Goal: Task Accomplishment & Management: Manage account settings

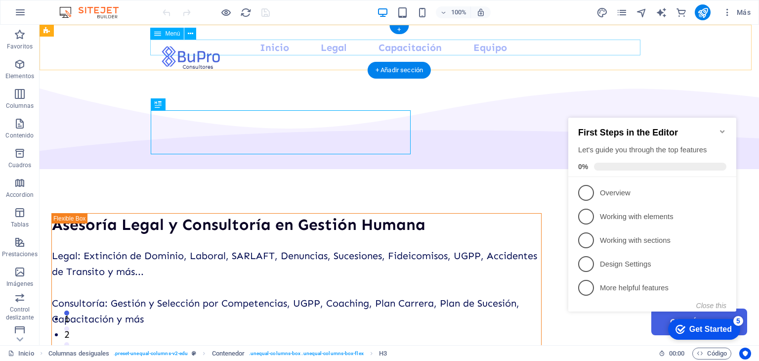
click at [411, 47] on nav "Inicio Legal Capacitación Equipo Contáctanos" at bounding box center [399, 48] width 490 height 16
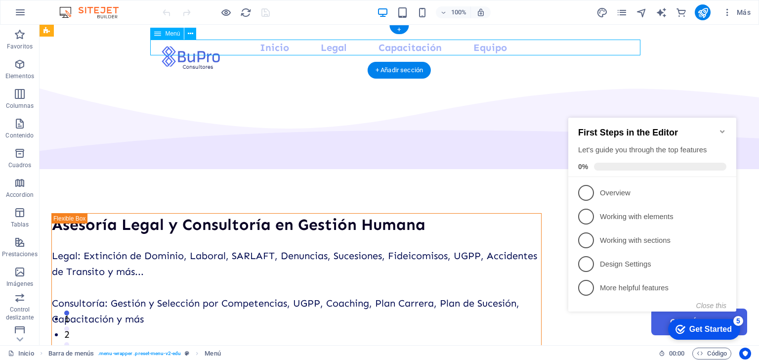
click at [411, 47] on nav "Inicio Legal Capacitación Equipo Contáctanos" at bounding box center [399, 48] width 490 height 16
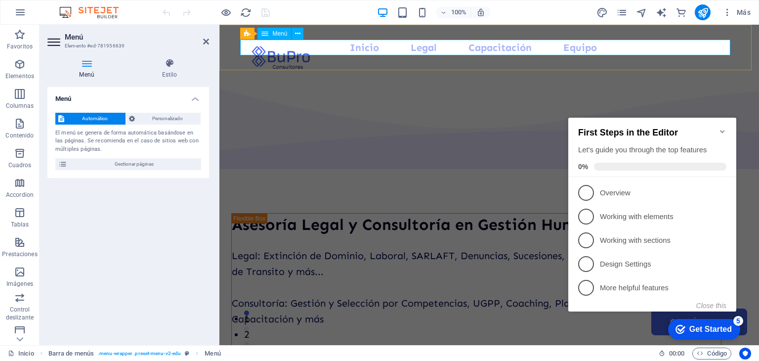
click at [501, 48] on nav "Inicio Legal Capacitación Equipo Contáctanos" at bounding box center [489, 48] width 490 height 16
click at [134, 165] on span "Gestionar páginas" at bounding box center [134, 164] width 128 height 12
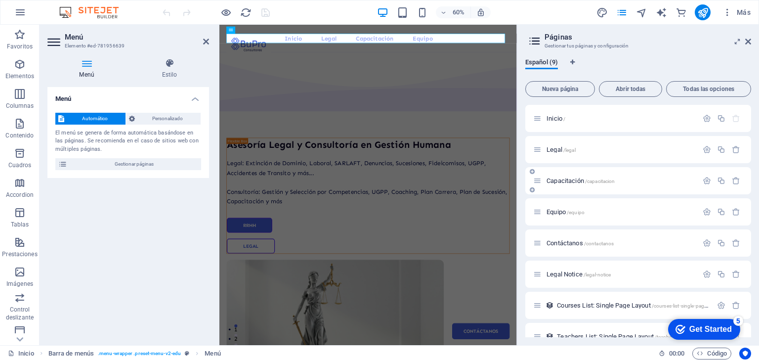
click at [569, 182] on span "Capacitación /capacitacion" at bounding box center [581, 180] width 68 height 7
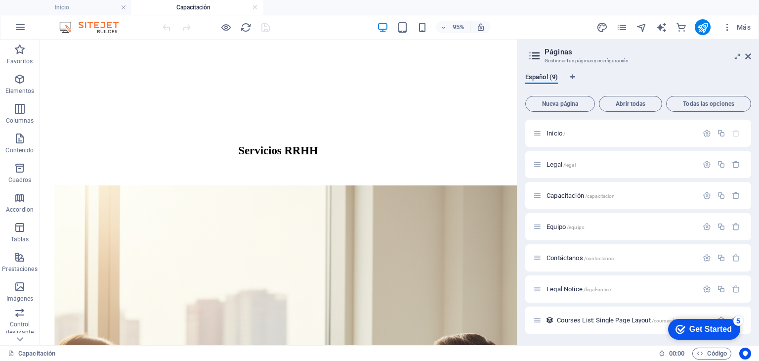
scroll to position [525, 0]
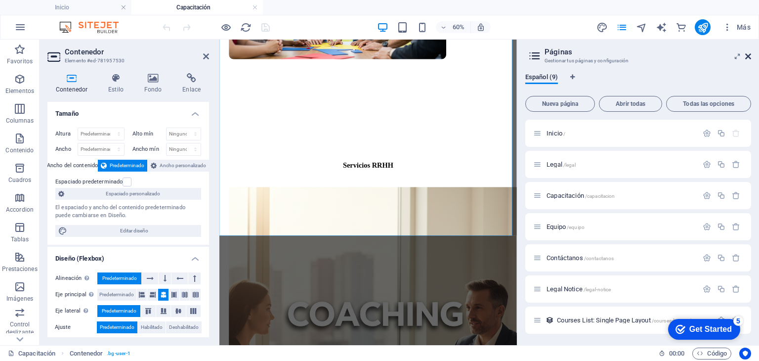
click at [747, 59] on icon at bounding box center [748, 56] width 6 height 8
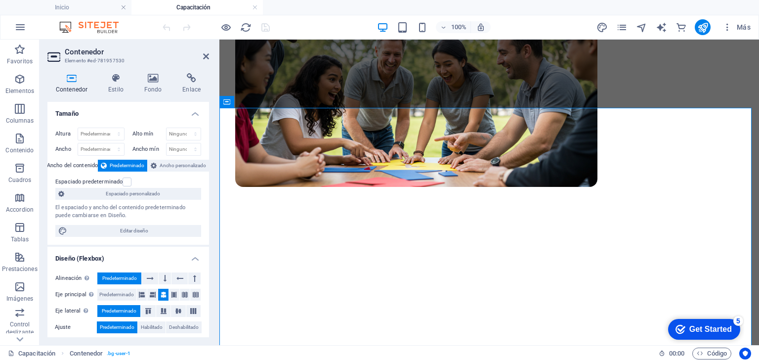
scroll to position [418, 0]
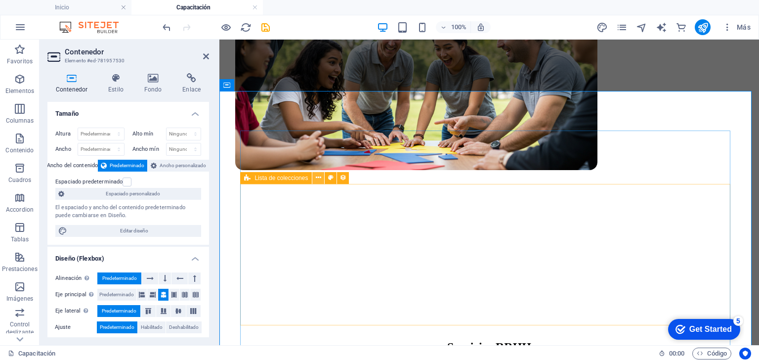
click at [316, 177] on icon at bounding box center [318, 178] width 5 height 10
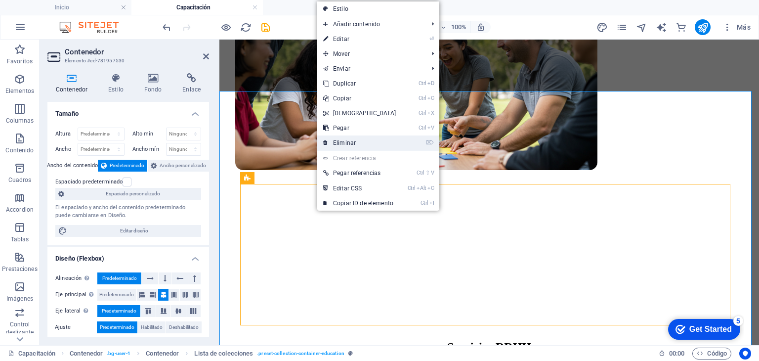
click at [337, 145] on link "⌦ Eliminar" at bounding box center [359, 142] width 85 height 15
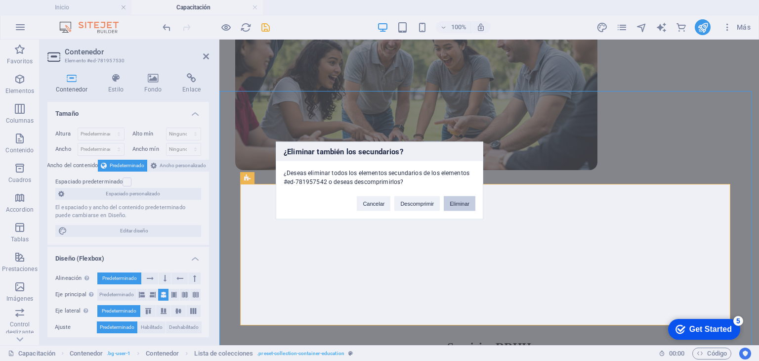
click at [457, 200] on button "Eliminar" at bounding box center [460, 203] width 32 height 15
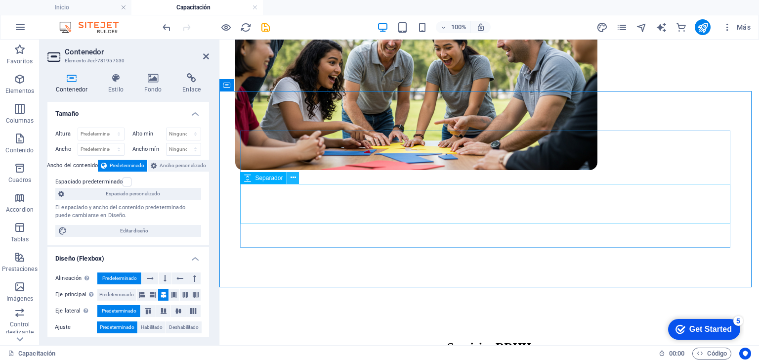
click at [295, 177] on icon at bounding box center [293, 178] width 5 height 10
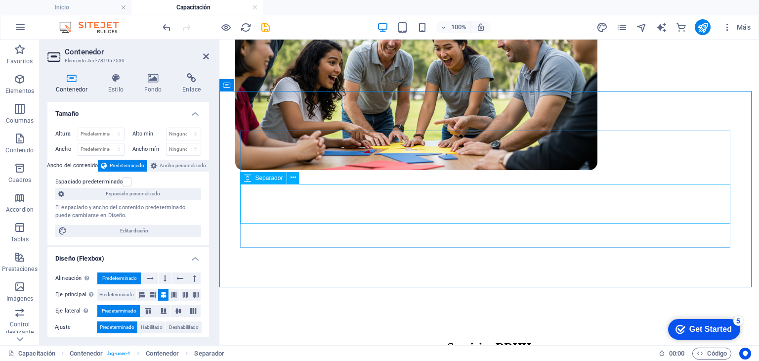
click at [23, 52] on icon at bounding box center [20, 46] width 14 height 14
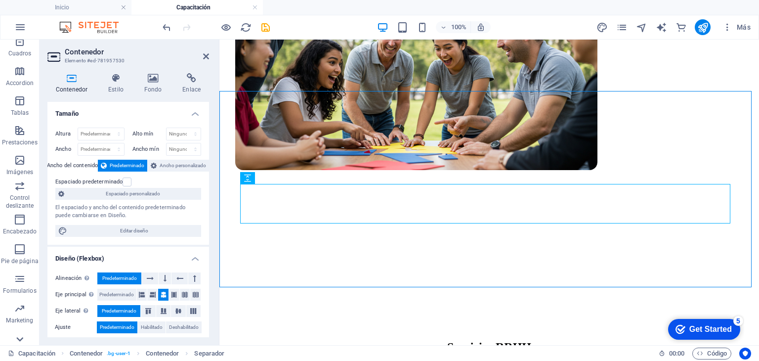
scroll to position [169, 0]
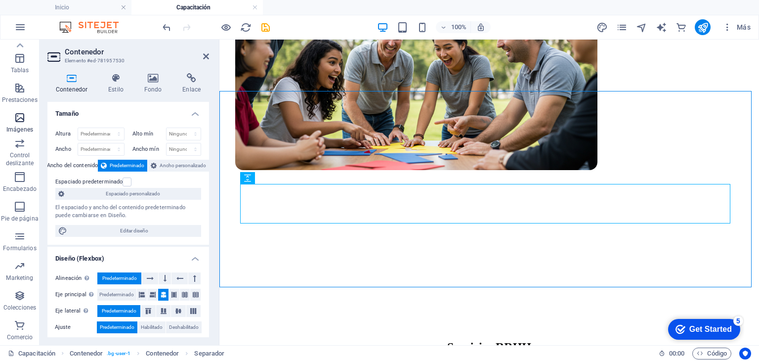
click at [23, 119] on icon "button" at bounding box center [20, 118] width 12 height 12
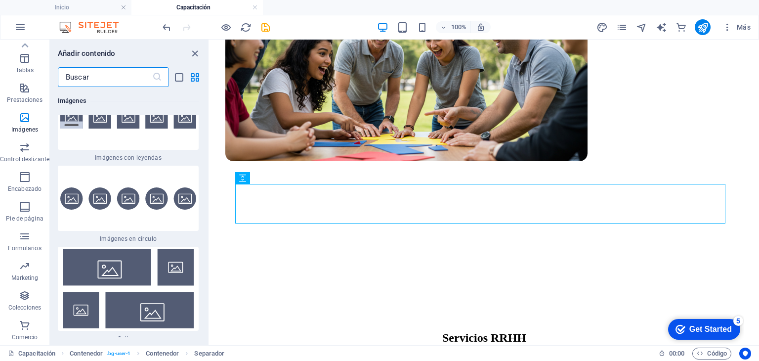
scroll to position [9993, 0]
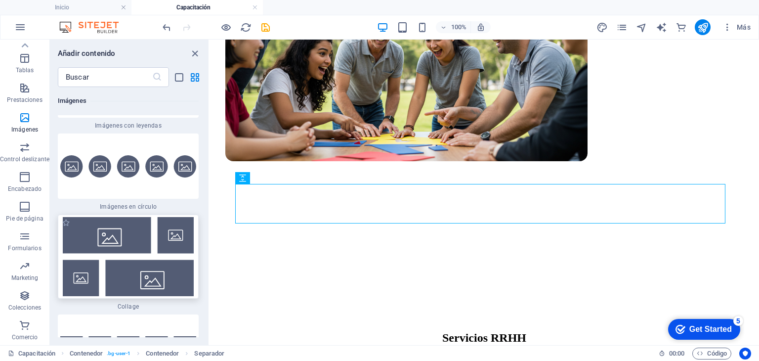
click at [119, 230] on img at bounding box center [128, 256] width 136 height 79
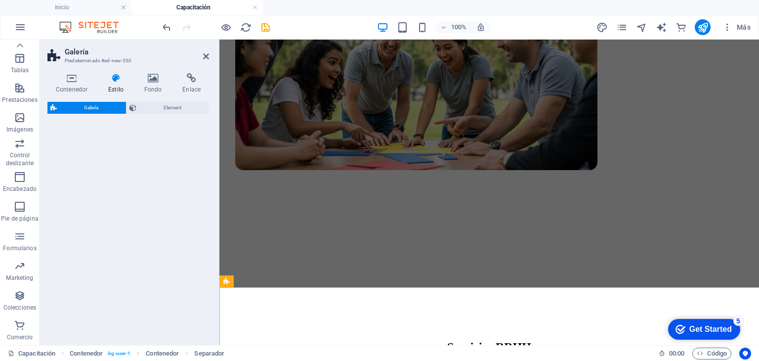
select select "rem"
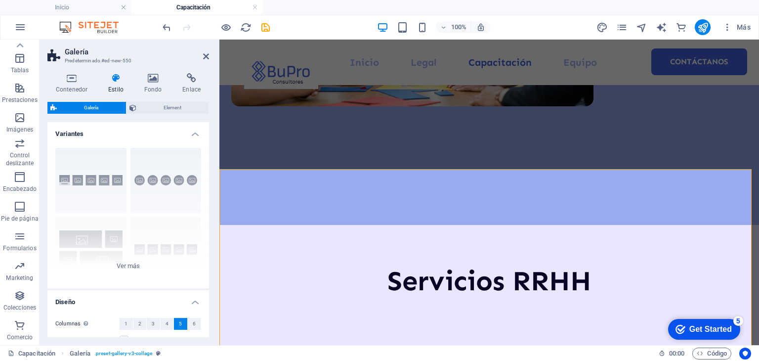
scroll to position [536, 0]
click at [127, 267] on div "Leyendas Círculo Collage Predeterminado Cuadrícula Cuadrícula despla..." at bounding box center [128, 214] width 162 height 148
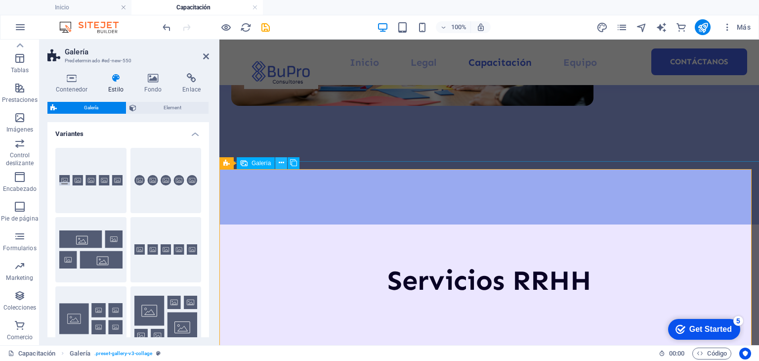
click at [281, 162] on icon at bounding box center [281, 163] width 5 height 10
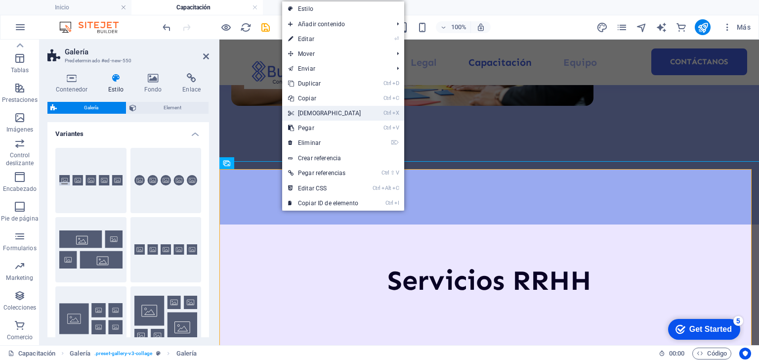
click at [324, 115] on link "Ctrl X Cortar" at bounding box center [324, 113] width 85 height 15
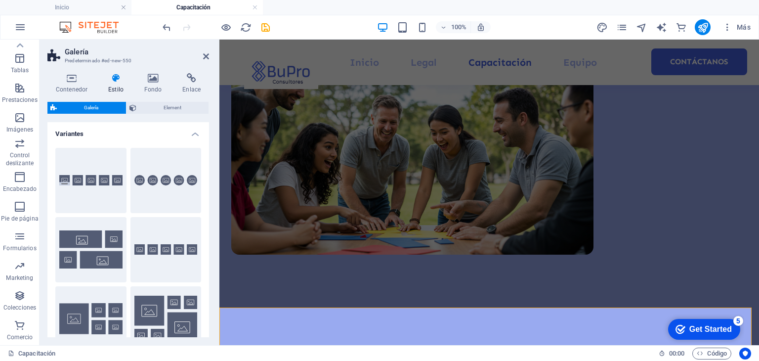
scroll to position [398, 0]
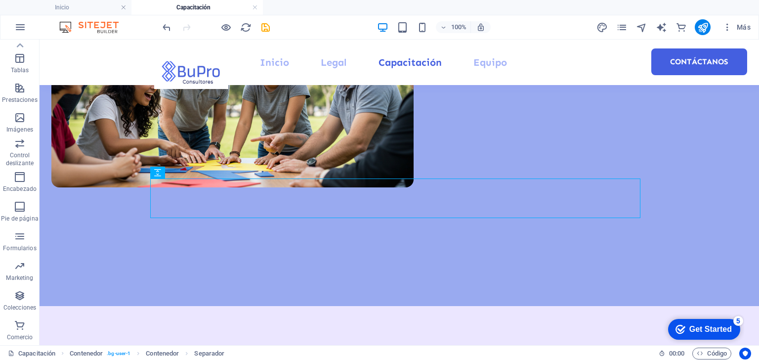
scroll to position [413, 0]
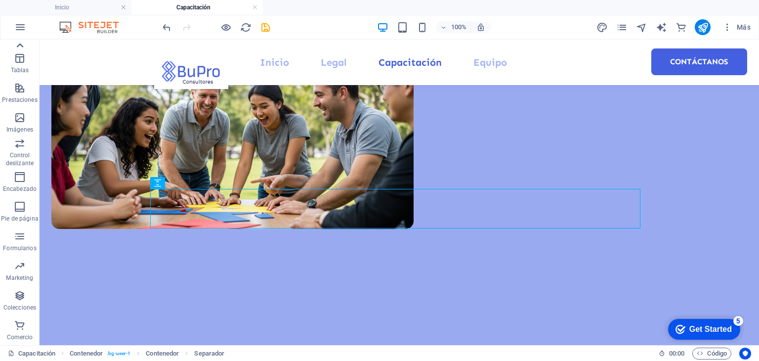
click at [24, 44] on icon at bounding box center [20, 46] width 14 height 14
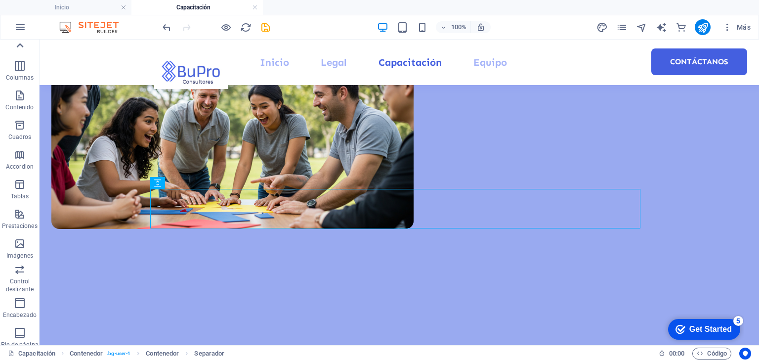
scroll to position [0, 0]
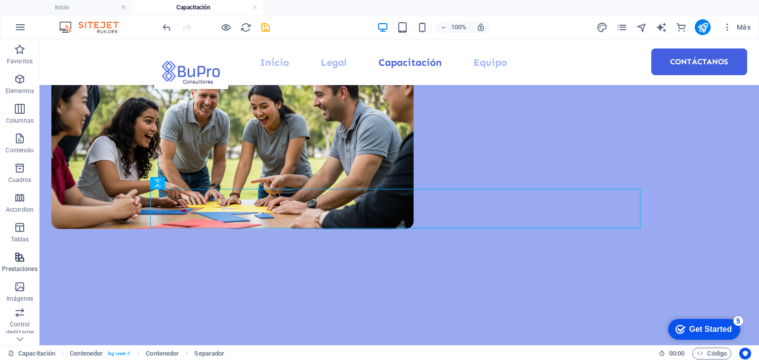
click at [21, 254] on icon "button" at bounding box center [20, 257] width 12 height 12
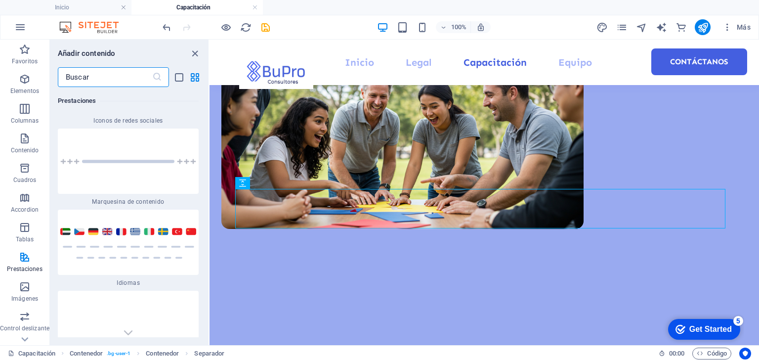
scroll to position [9076, 0]
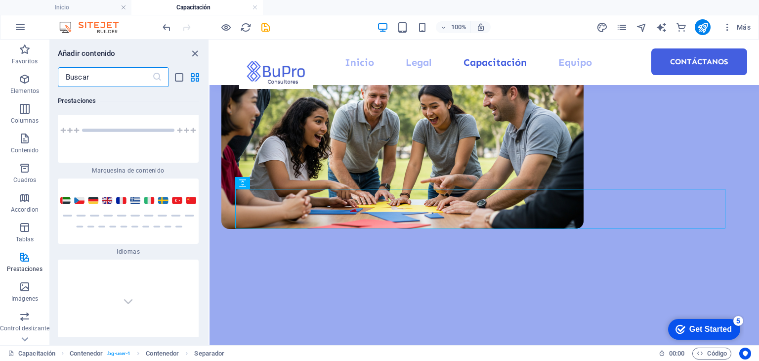
click at [112, 78] on input "text" at bounding box center [105, 77] width 94 height 20
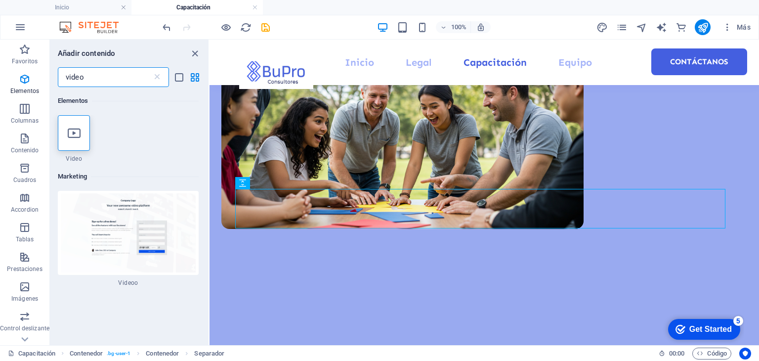
scroll to position [0, 0]
type input "video"
click at [75, 135] on icon at bounding box center [74, 133] width 13 height 13
select select "%"
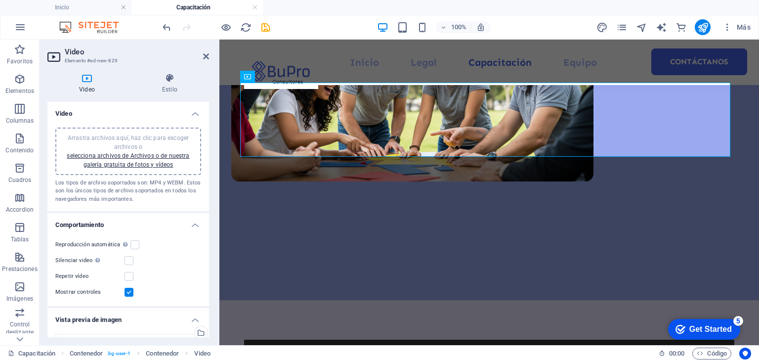
scroll to position [467, 0]
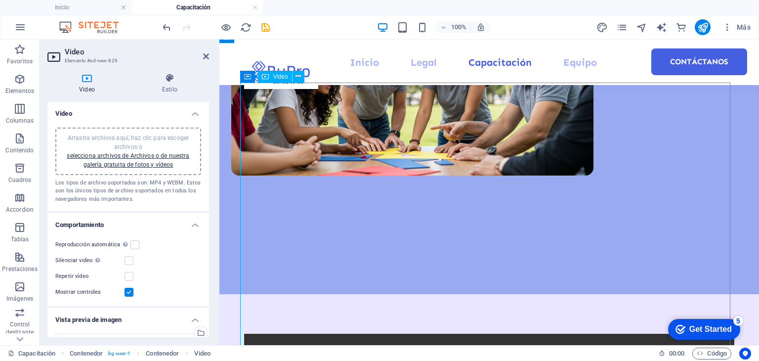
drag, startPoint x: 501, startPoint y: 155, endPoint x: 509, endPoint y: 184, distance: 30.8
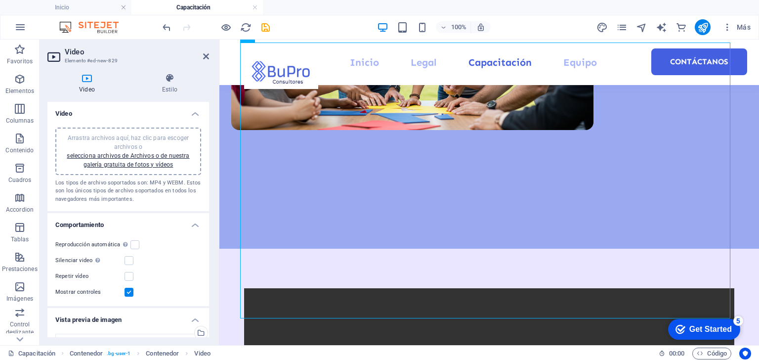
scroll to position [506, 0]
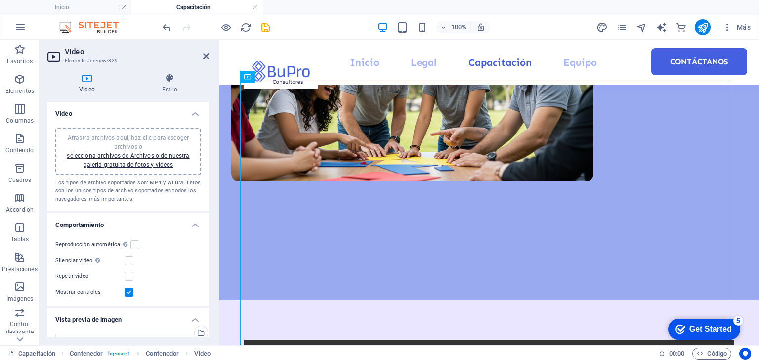
scroll to position [461, 0]
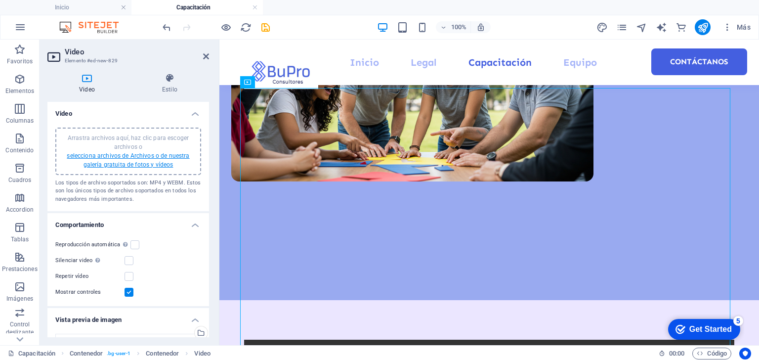
click at [122, 156] on link "selecciona archivos de Archivos o de nuestra galería gratuita de fotos y vídeos" at bounding box center [128, 160] width 123 height 16
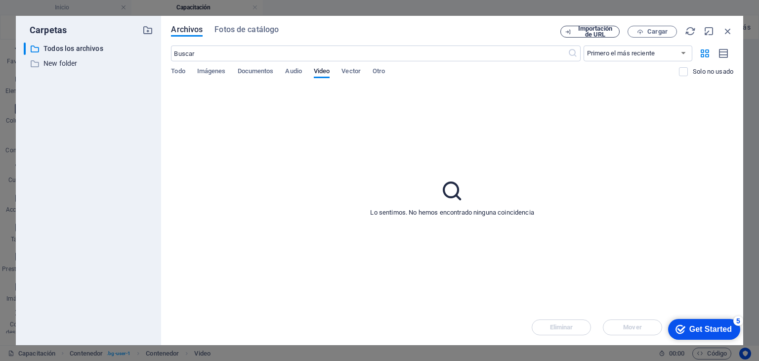
click at [593, 30] on span "Importación de URL" at bounding box center [595, 32] width 40 height 12
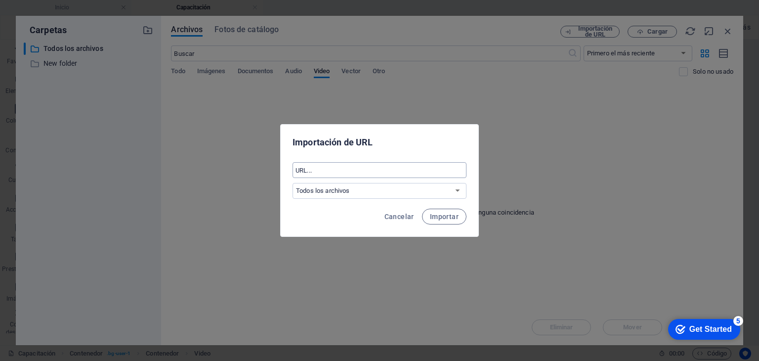
click at [384, 170] on input "text" at bounding box center [380, 170] width 174 height 16
paste input "[URL][DOMAIN_NAME]"
type input "[URL][DOMAIN_NAME]"
click at [436, 217] on span "Importar" at bounding box center [444, 217] width 29 height 8
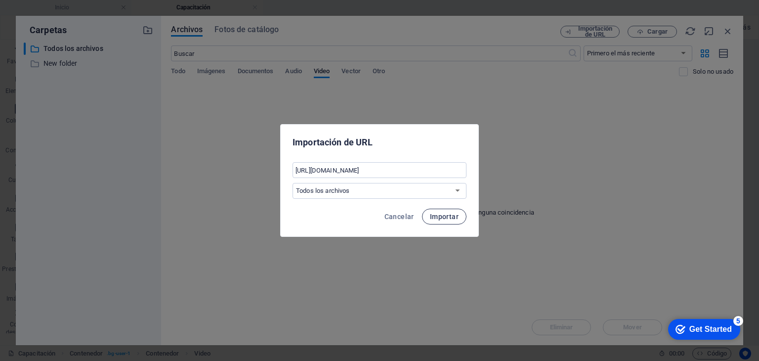
scroll to position [0, 0]
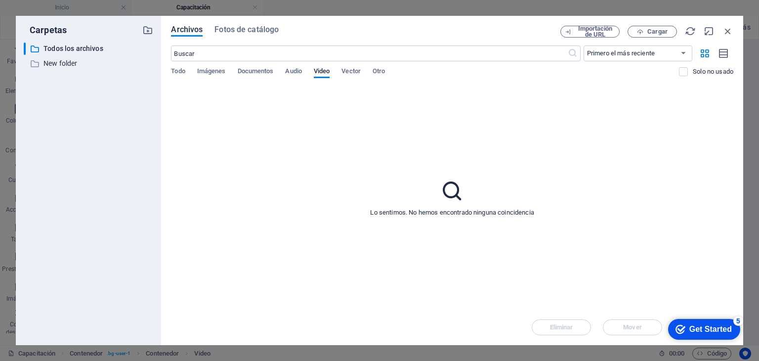
click at [231, 76] on div "Todo Imágenes Documentos Audio Video Vector Otro" at bounding box center [425, 76] width 508 height 19
click at [259, 77] on span "Documentos" at bounding box center [256, 72] width 36 height 14
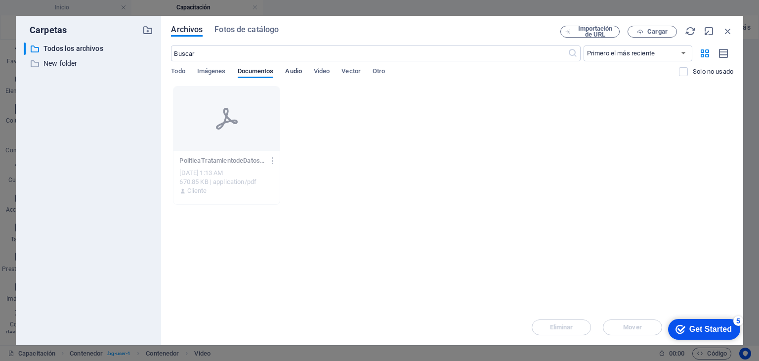
click at [300, 73] on span "Audio" at bounding box center [293, 72] width 16 height 14
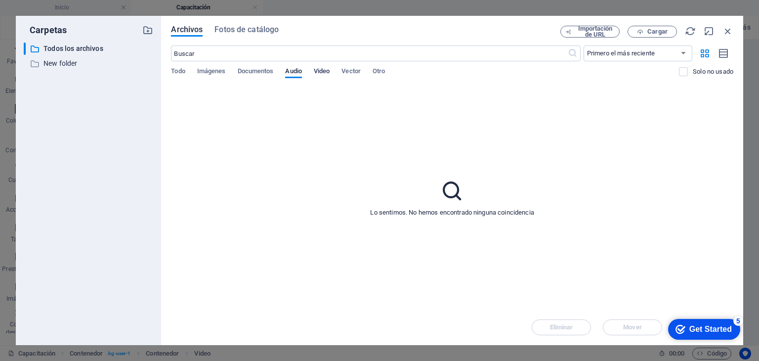
click at [318, 71] on span "Video" at bounding box center [322, 72] width 16 height 14
click at [243, 67] on span "Documentos" at bounding box center [256, 72] width 36 height 14
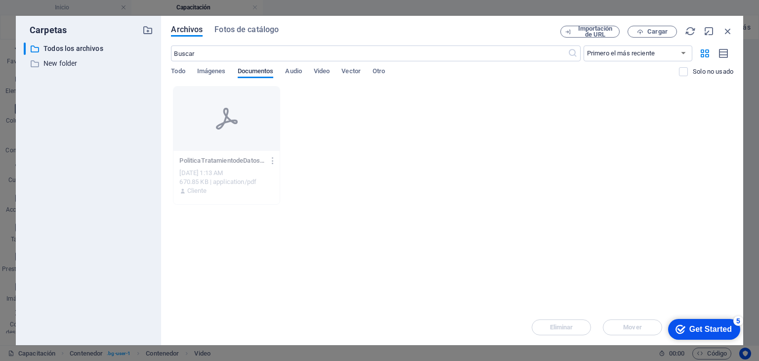
click at [243, 67] on span "Documentos" at bounding box center [256, 72] width 36 height 14
click at [210, 72] on span "Imágenes" at bounding box center [211, 72] width 29 height 14
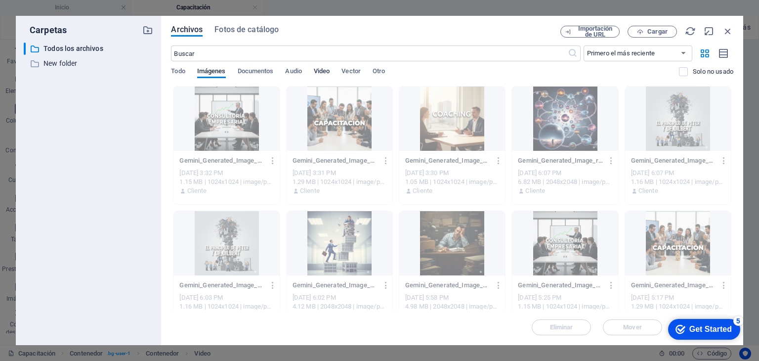
click at [320, 70] on span "Video" at bounding box center [322, 72] width 16 height 14
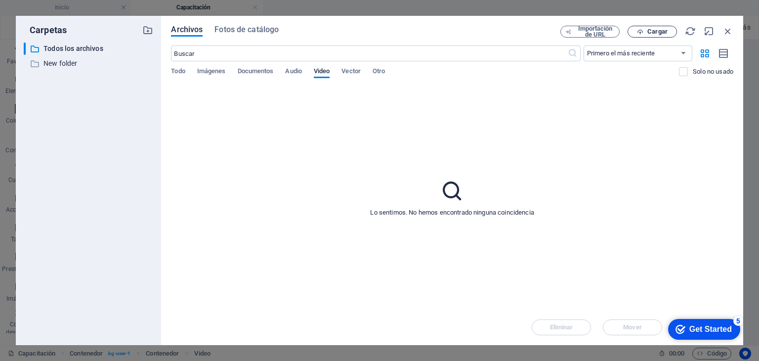
click at [637, 33] on span "Cargar" at bounding box center [652, 32] width 41 height 6
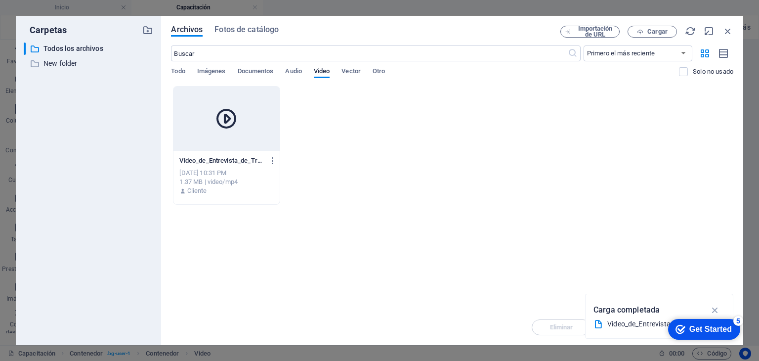
click at [251, 104] on div at bounding box center [227, 119] width 106 height 64
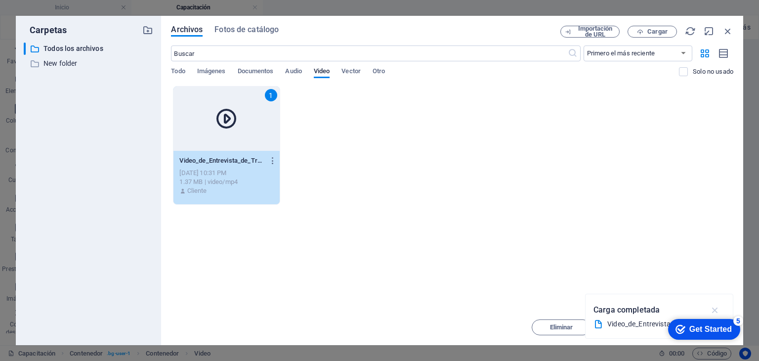
click at [716, 308] on icon "button" at bounding box center [715, 310] width 11 height 11
click at [697, 330] on div "Get Started" at bounding box center [711, 329] width 43 height 9
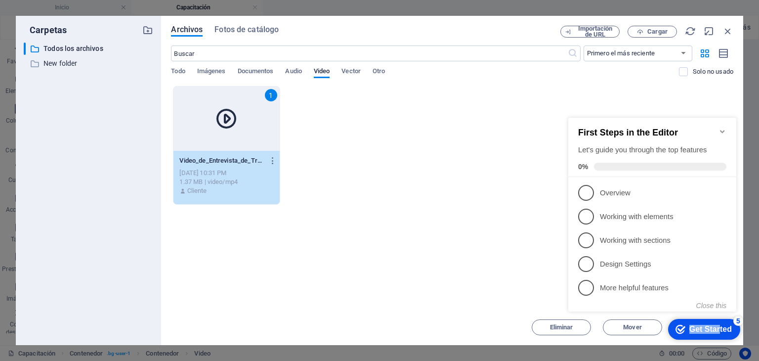
drag, startPoint x: 720, startPoint y: 334, endPoint x: 442, endPoint y: 348, distance: 277.7
click html "checkmark Get Started 5 First Steps in the Editor Let's guide you through the t…"
click at [442, 348] on div "Carpetas ​ Todos los archivos Todos los archivos ​ New folder New folder Archiv…" at bounding box center [379, 180] width 759 height 361
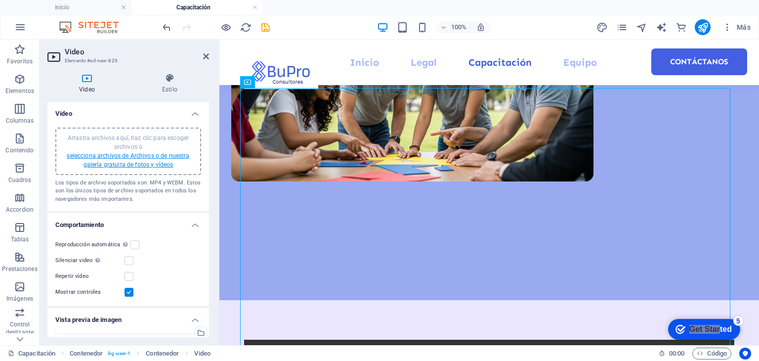
click at [129, 162] on link "selecciona archivos de Archivos o de nuestra galería gratuita de fotos y vídeos" at bounding box center [128, 160] width 123 height 16
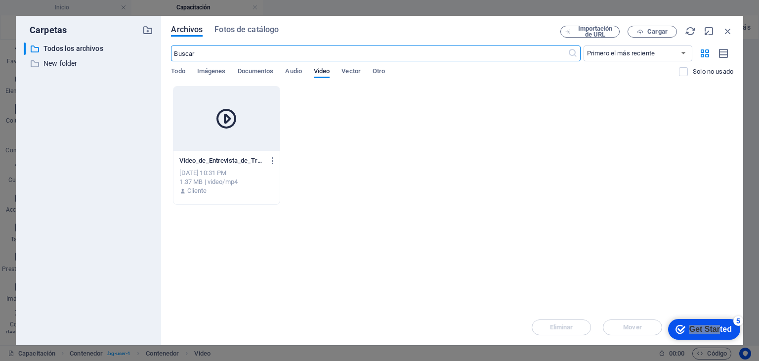
click at [261, 127] on div at bounding box center [227, 119] width 106 height 64
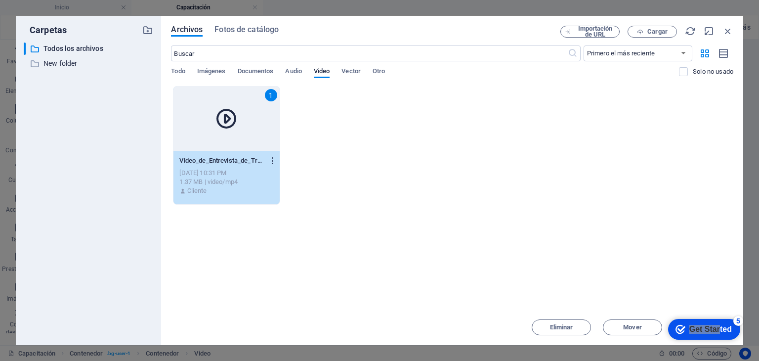
click at [274, 159] on icon "button" at bounding box center [272, 160] width 9 height 9
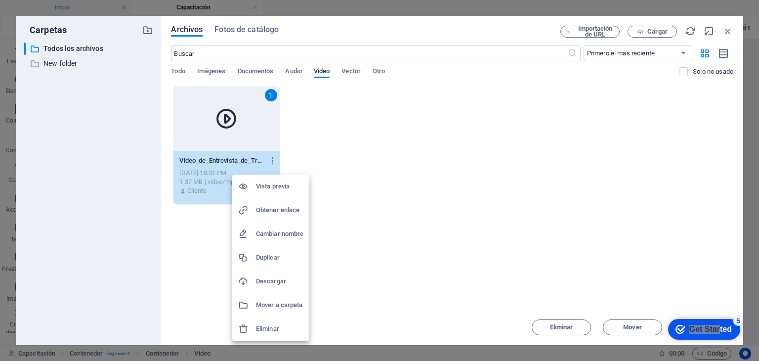
click at [275, 186] on h6 "Vista previa" at bounding box center [279, 186] width 47 height 12
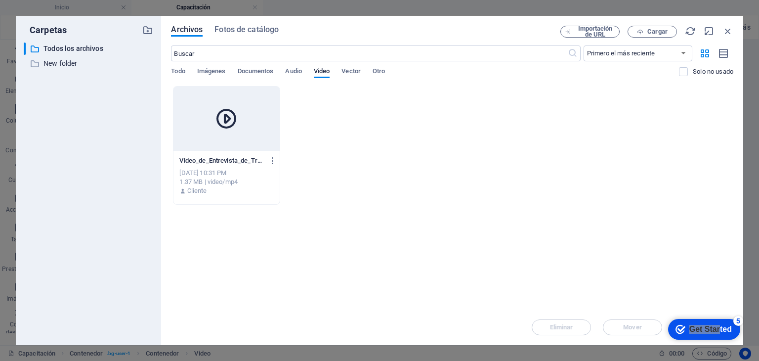
click at [214, 128] on div at bounding box center [227, 119] width 106 height 64
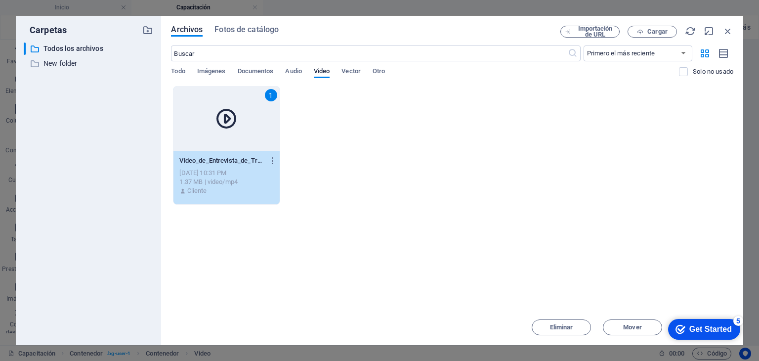
click at [740, 318] on div "5" at bounding box center [739, 321] width 10 height 10
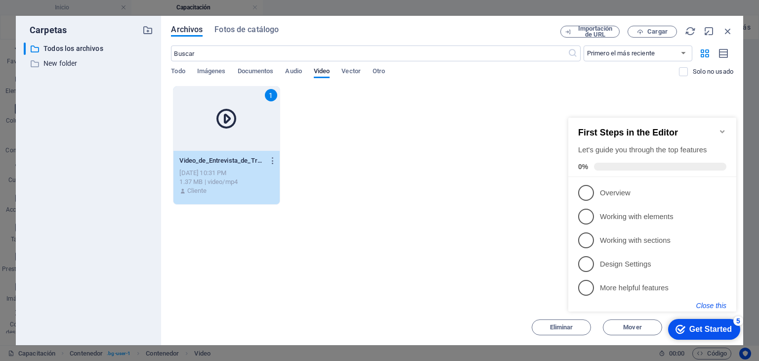
click at [713, 305] on button "Close this" at bounding box center [712, 306] width 30 height 8
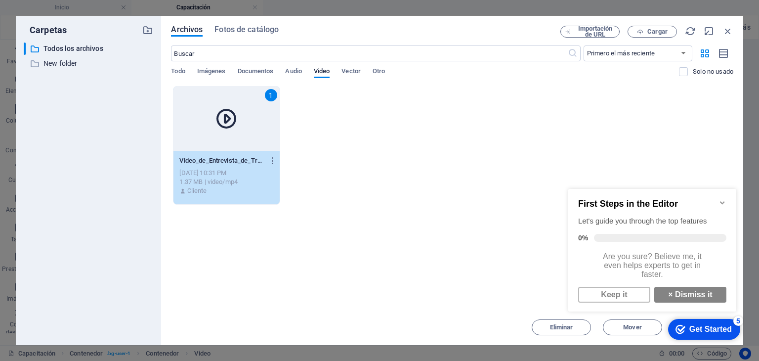
scroll to position [6, 0]
click at [668, 291] on link "× Dismiss it" at bounding box center [690, 295] width 72 height 16
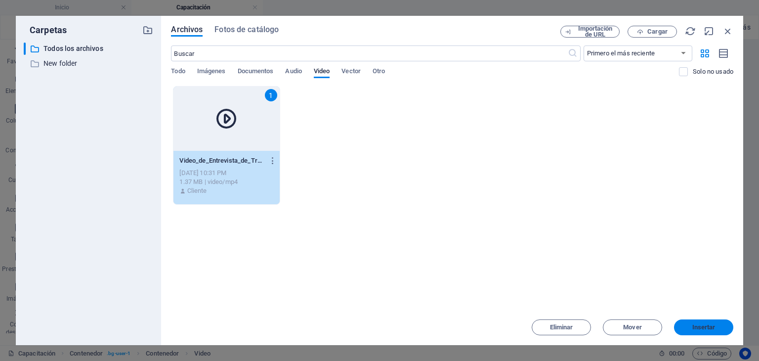
click at [708, 328] on span "Insertar" at bounding box center [704, 327] width 23 height 6
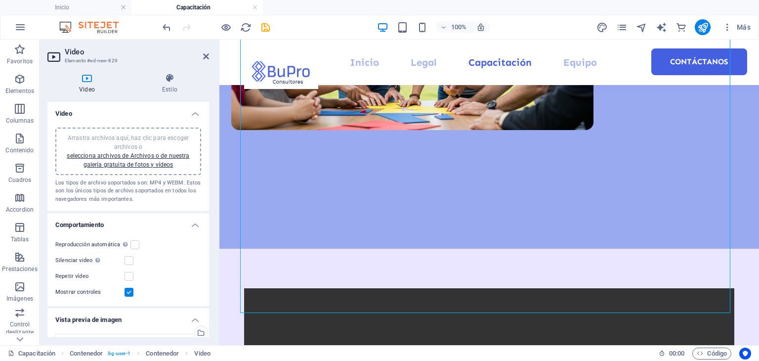
scroll to position [500, 0]
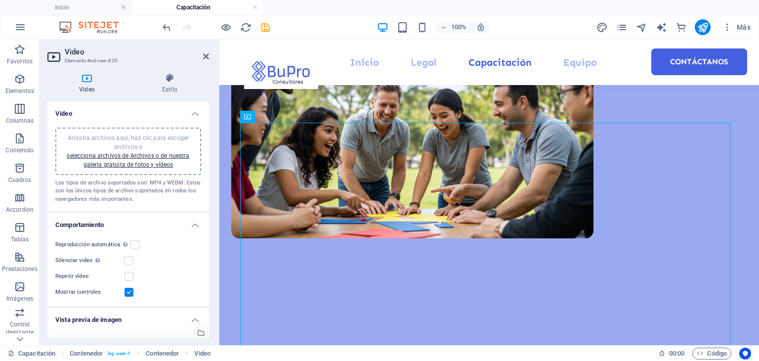
scroll to position [433, 0]
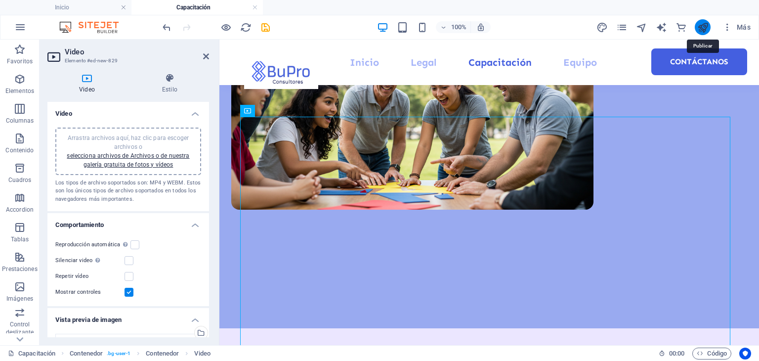
click at [706, 25] on icon "publish" at bounding box center [702, 27] width 11 height 11
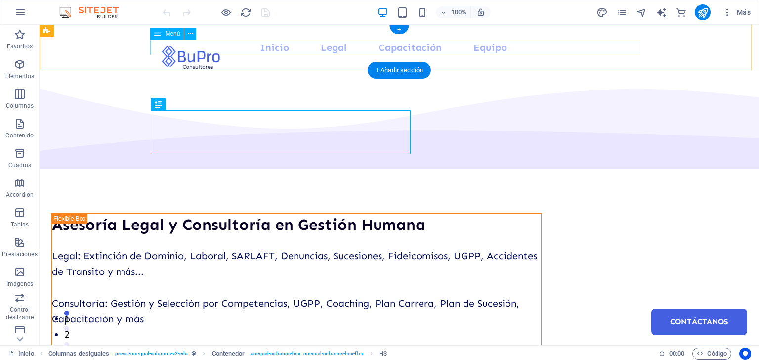
click at [382, 51] on nav "Inicio Legal Capacitación Equipo Contáctanos" at bounding box center [399, 48] width 490 height 16
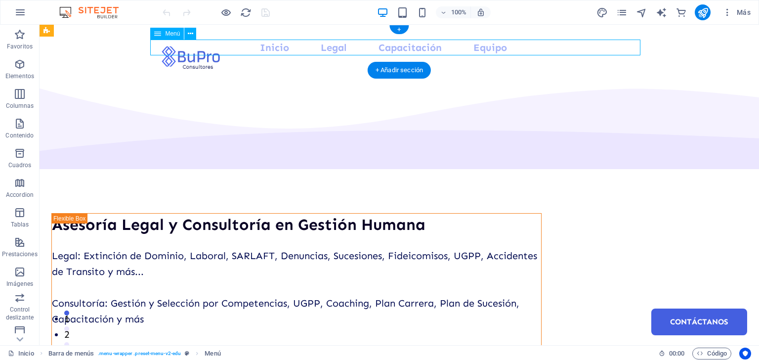
click at [382, 51] on nav "Inicio Legal Capacitación Equipo Contáctanos" at bounding box center [399, 48] width 490 height 16
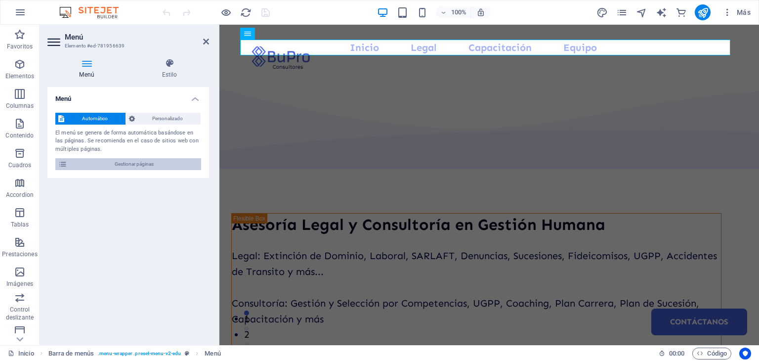
click at [141, 159] on span "Gestionar páginas" at bounding box center [134, 164] width 128 height 12
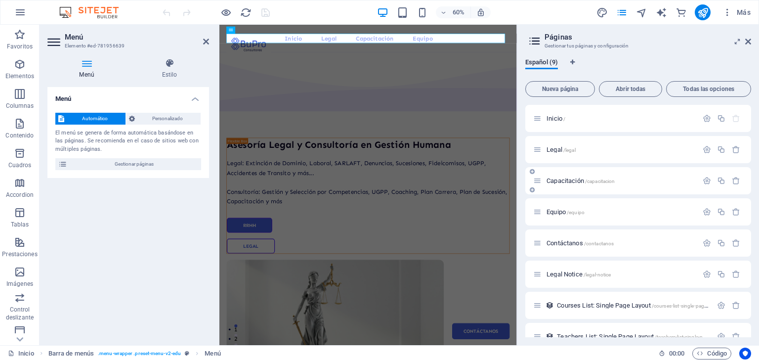
click at [552, 182] on span "Capacitación /capacitacion" at bounding box center [581, 180] width 68 height 7
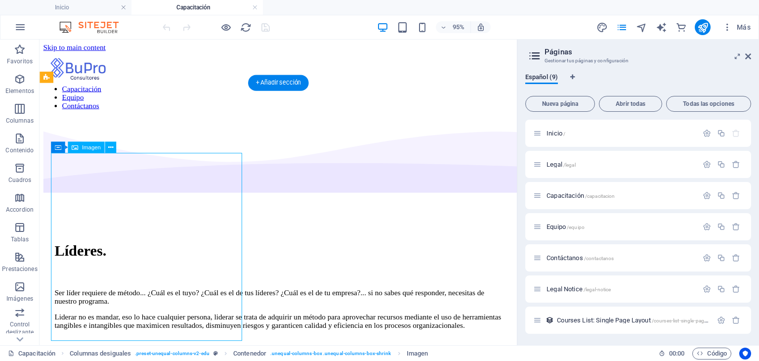
select select "px"
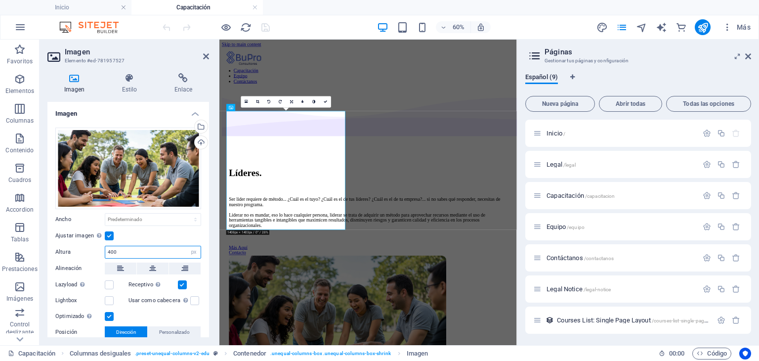
click at [130, 249] on input "400" at bounding box center [152, 252] width 95 height 12
type input "4"
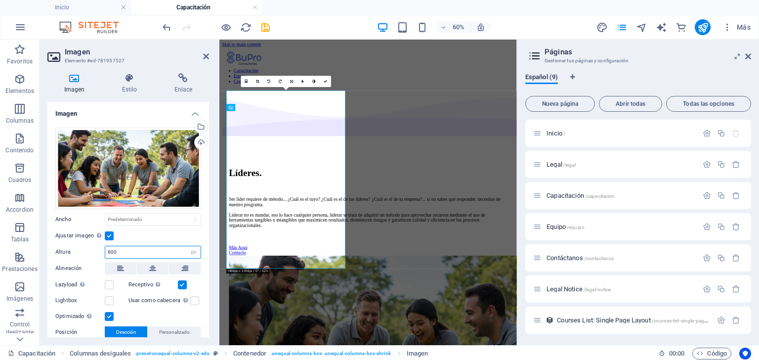
click at [111, 252] on input "600" at bounding box center [152, 252] width 95 height 12
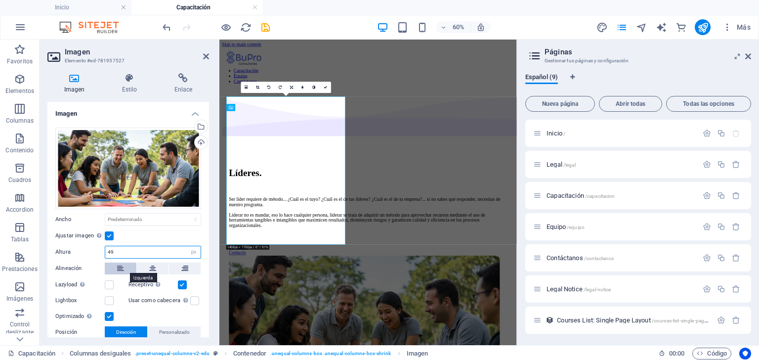
type input "4"
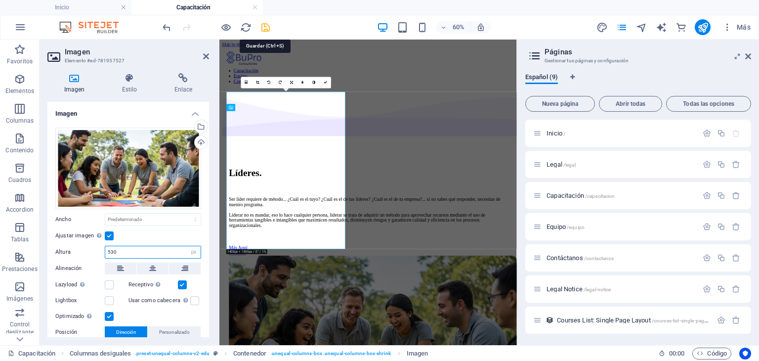
type input "530"
click at [263, 23] on icon "save" at bounding box center [265, 27] width 11 height 11
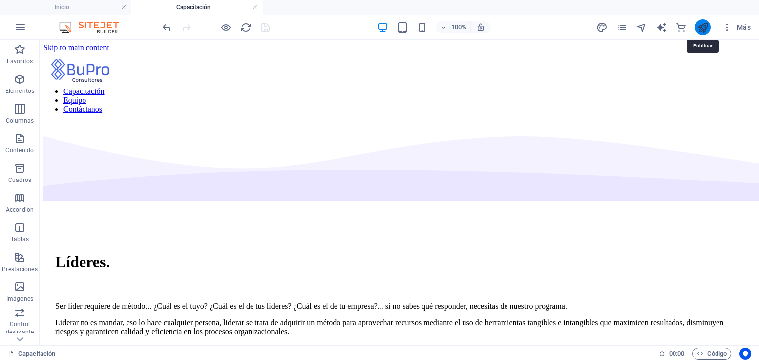
click at [708, 29] on icon "publish" at bounding box center [702, 27] width 11 height 11
